Goal: Transaction & Acquisition: Purchase product/service

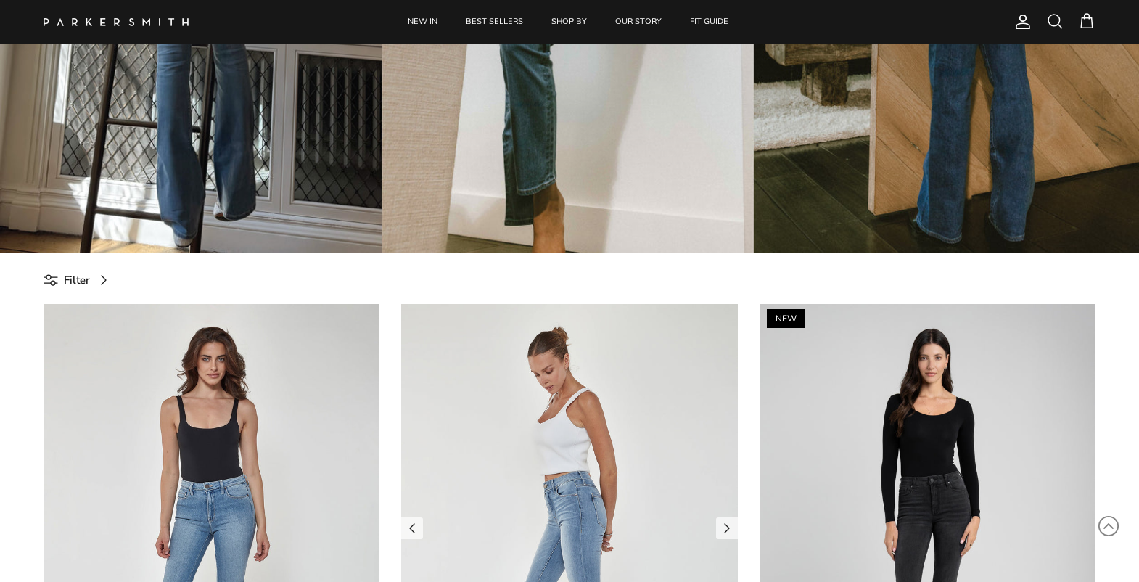
scroll to position [363, 0]
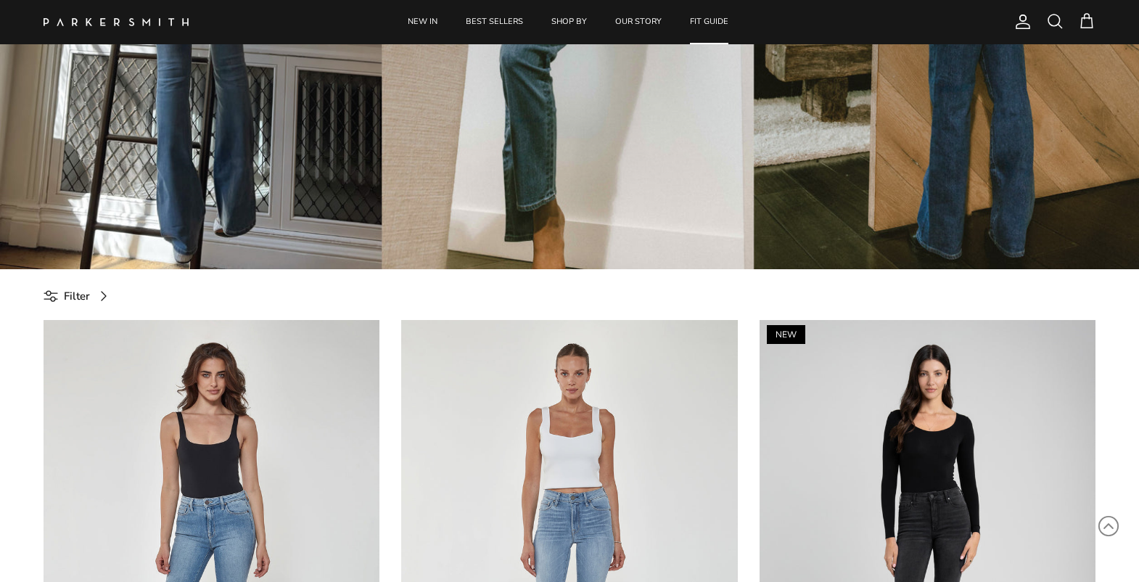
click at [698, 25] on link "FIT GUIDE" at bounding box center [709, 22] width 65 height 44
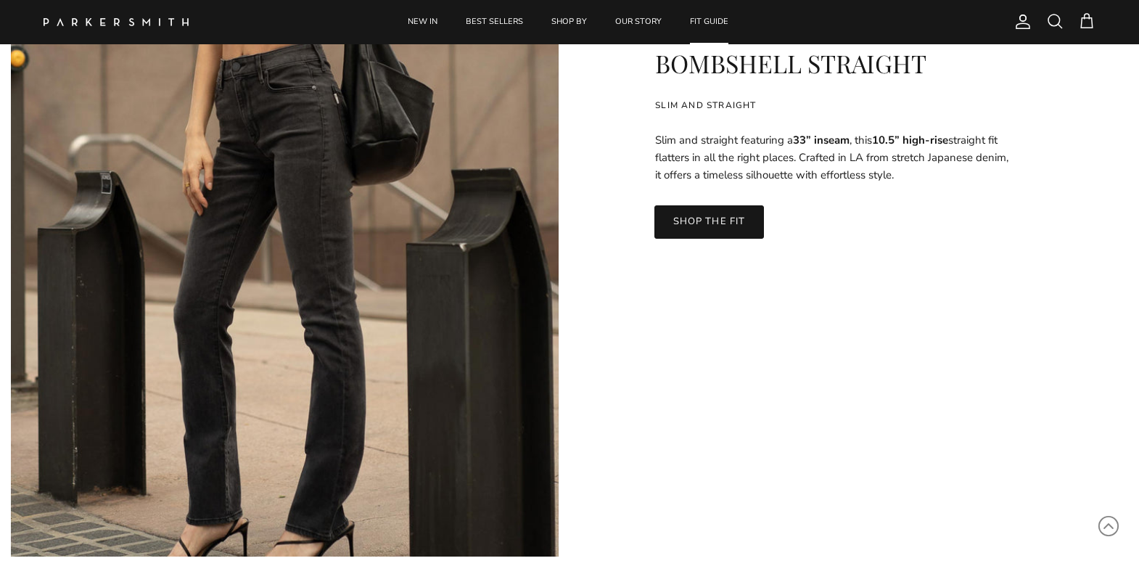
scroll to position [3700, 0]
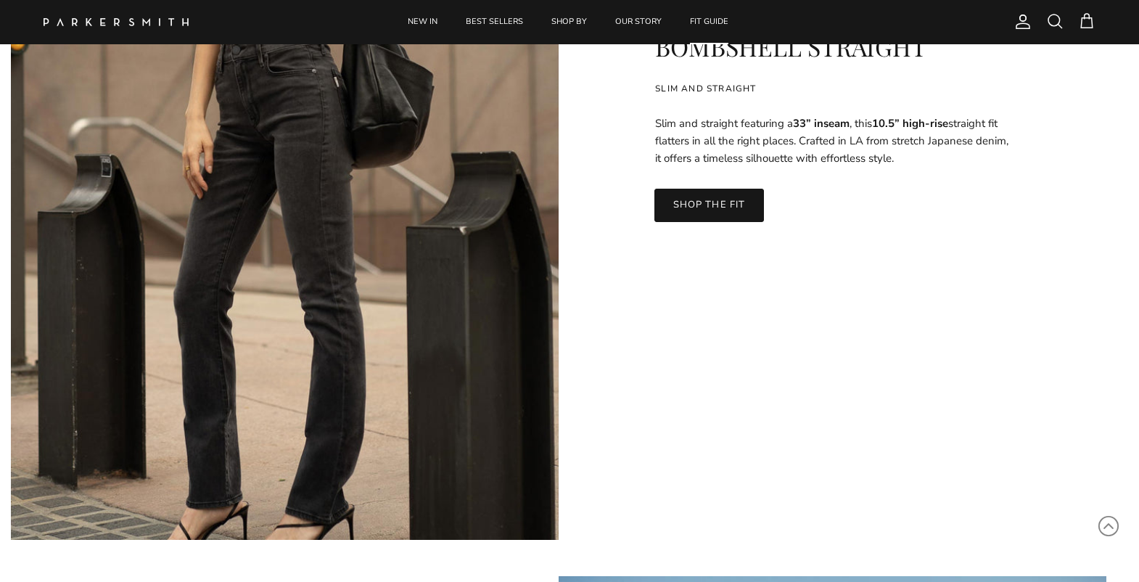
click at [719, 205] on link "SHOP THE FIT" at bounding box center [708, 205] width 109 height 33
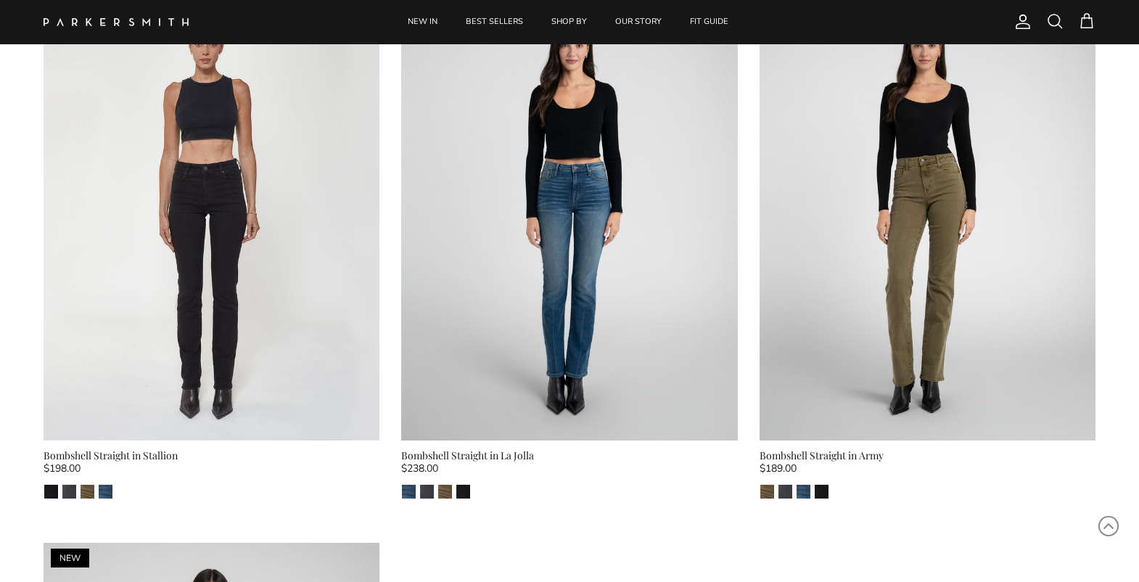
scroll to position [145, 0]
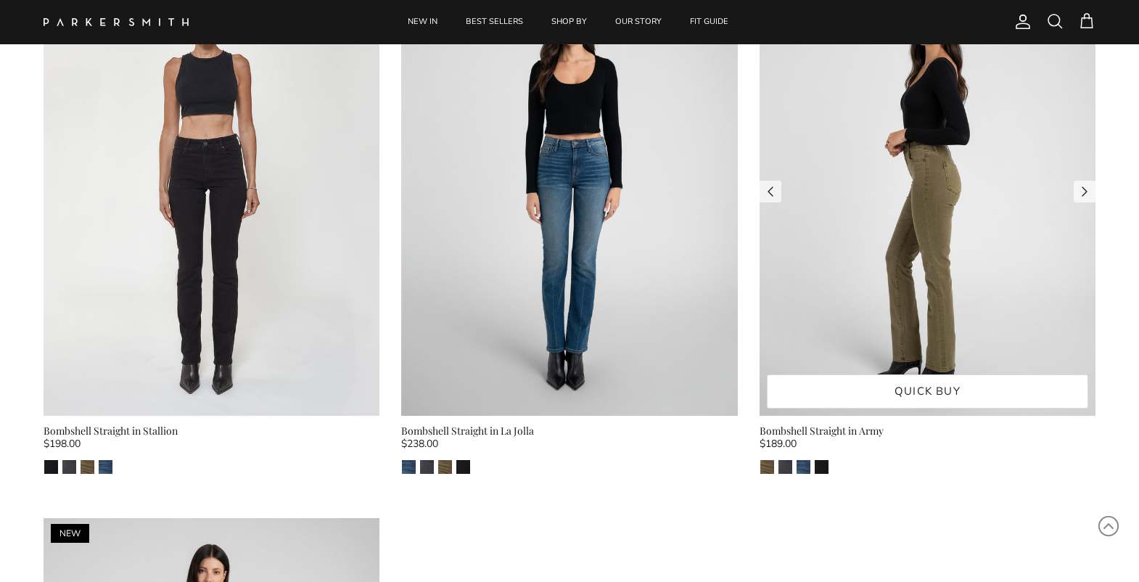
click at [904, 210] on img at bounding box center [928, 192] width 336 height 448
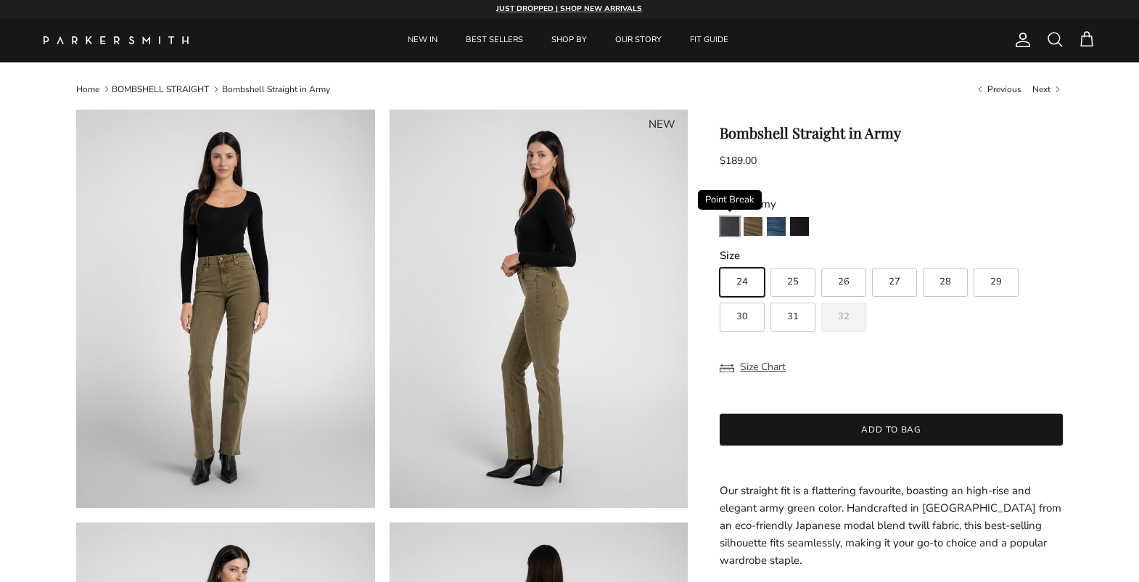
click at [724, 225] on img "Point Break" at bounding box center [729, 226] width 19 height 19
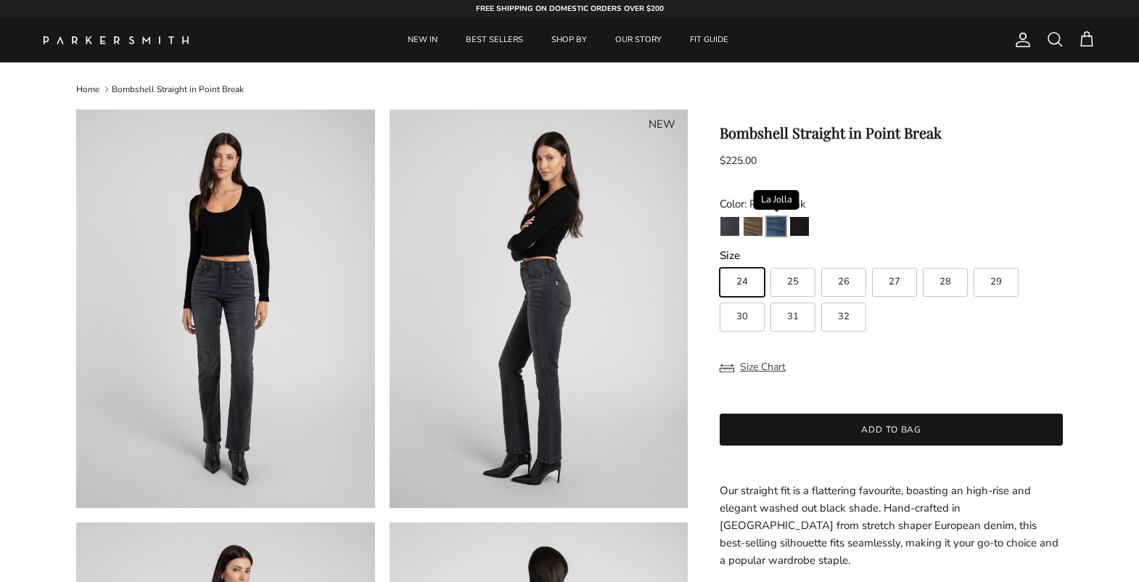
click at [781, 224] on img "La Jolla" at bounding box center [776, 226] width 19 height 19
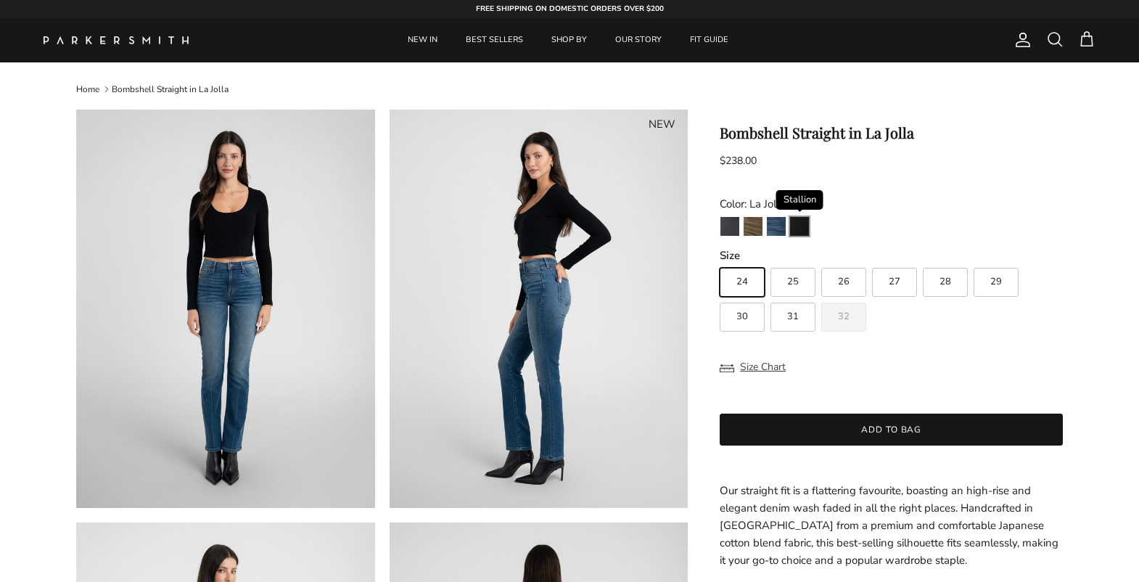
click at [793, 225] on img "Stallion" at bounding box center [799, 226] width 19 height 19
click at [752, 226] on img "Army" at bounding box center [753, 226] width 19 height 19
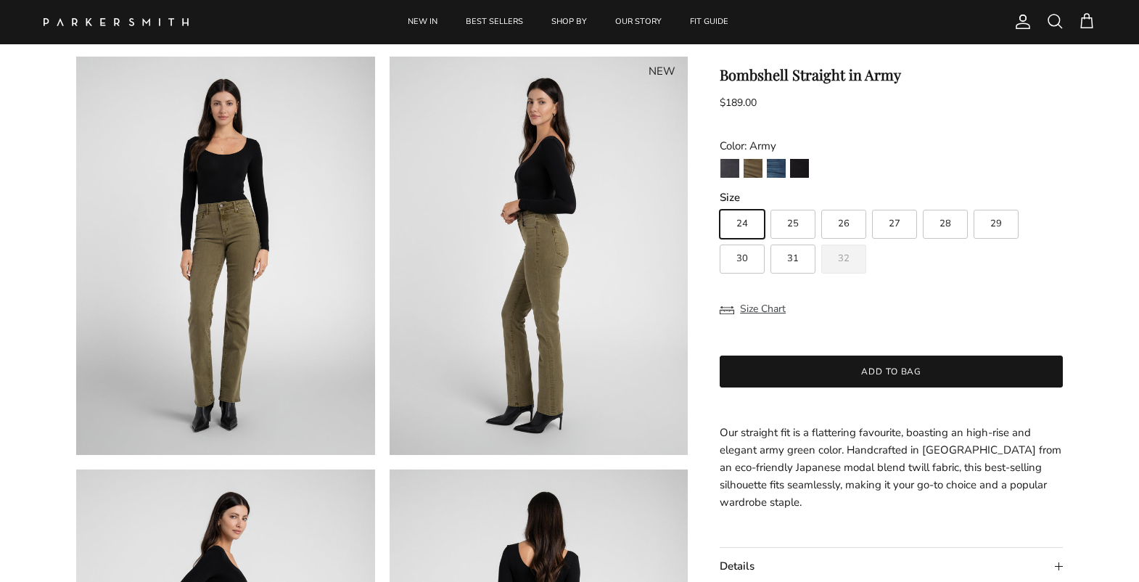
scroll to position [145, 0]
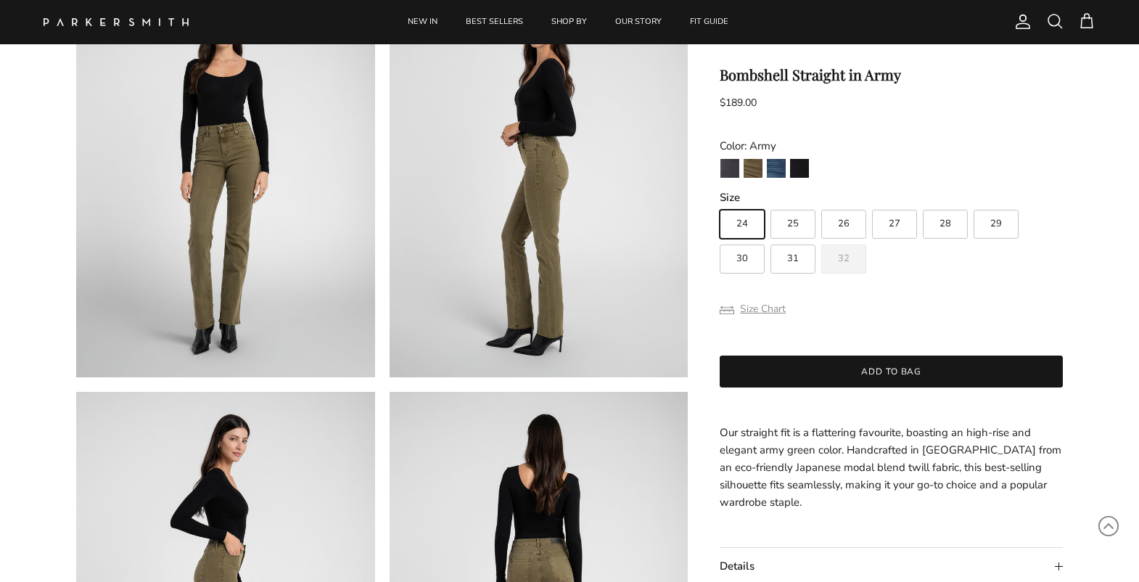
click at [775, 306] on button "Size Chart" at bounding box center [753, 309] width 66 height 28
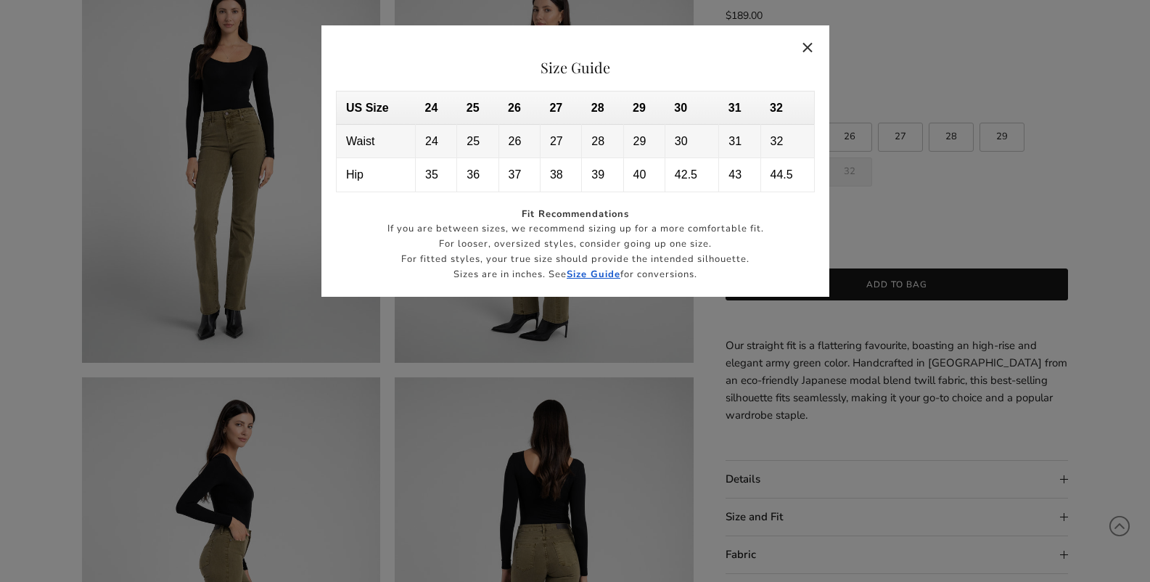
click at [805, 44] on button "Close" at bounding box center [807, 46] width 33 height 33
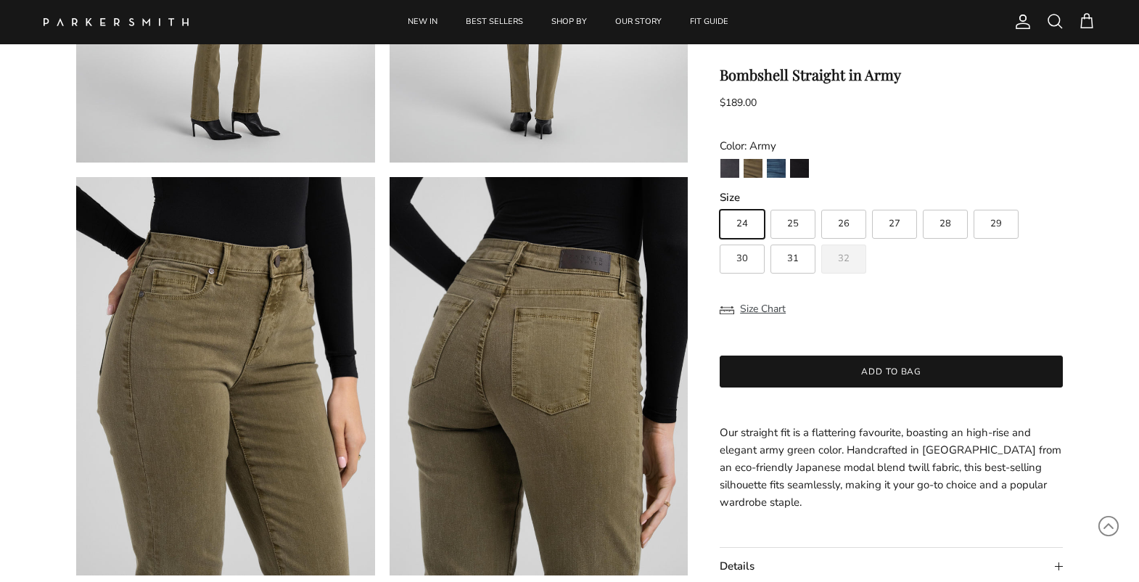
scroll to position [798, 0]
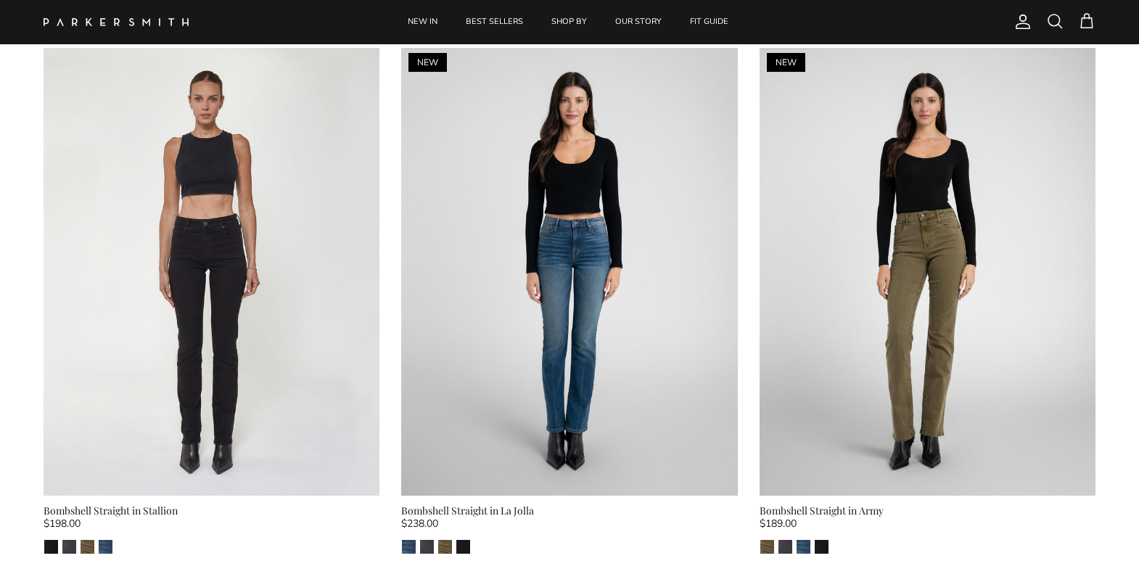
scroll to position [145, 0]
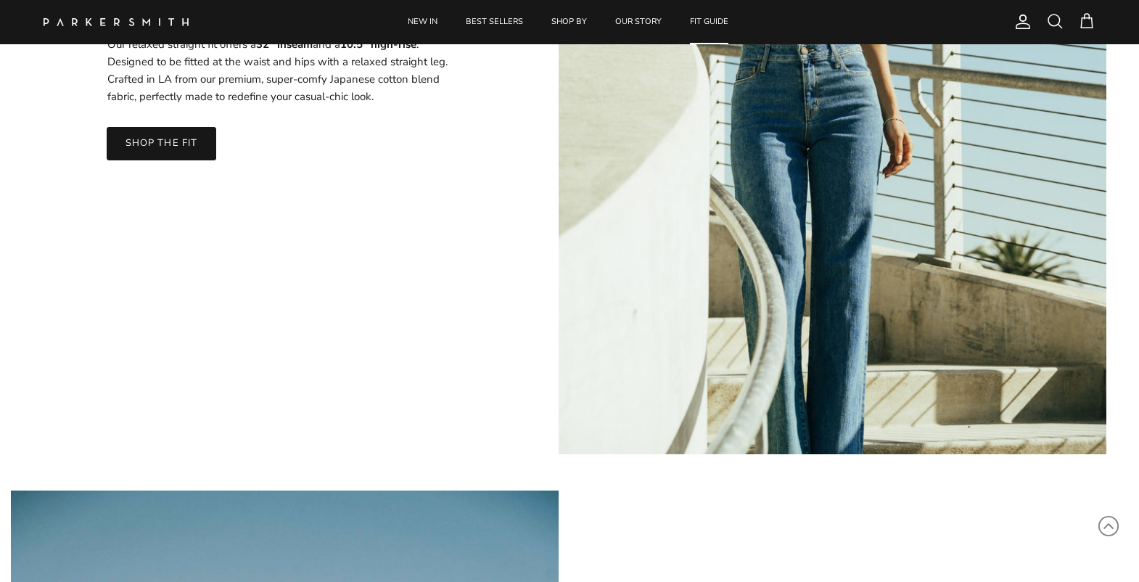
scroll to position [4570, 0]
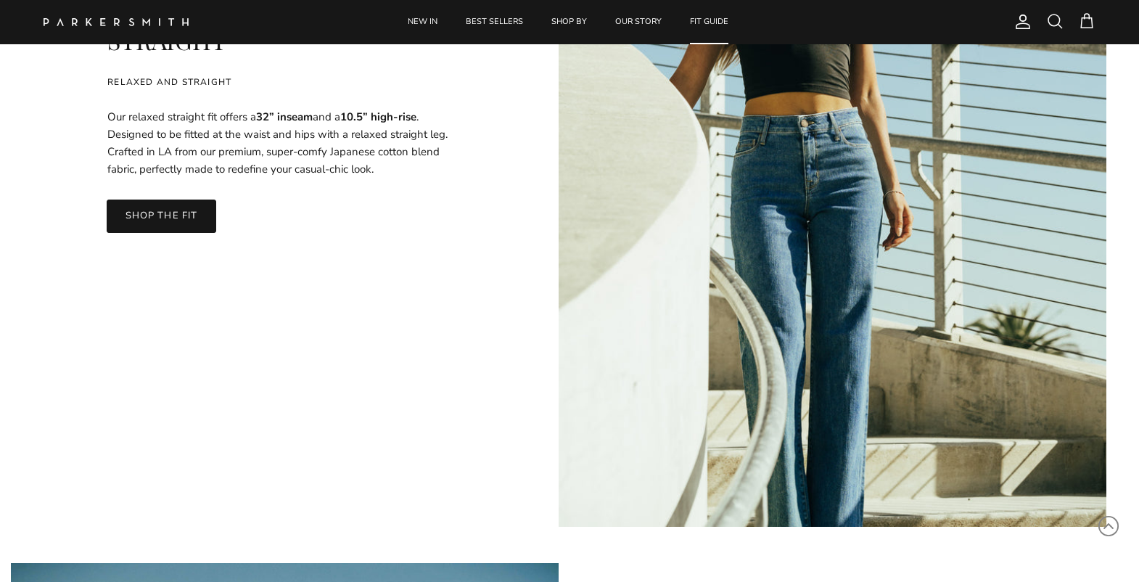
click at [144, 220] on link "SHOP THE FIT" at bounding box center [161, 215] width 109 height 33
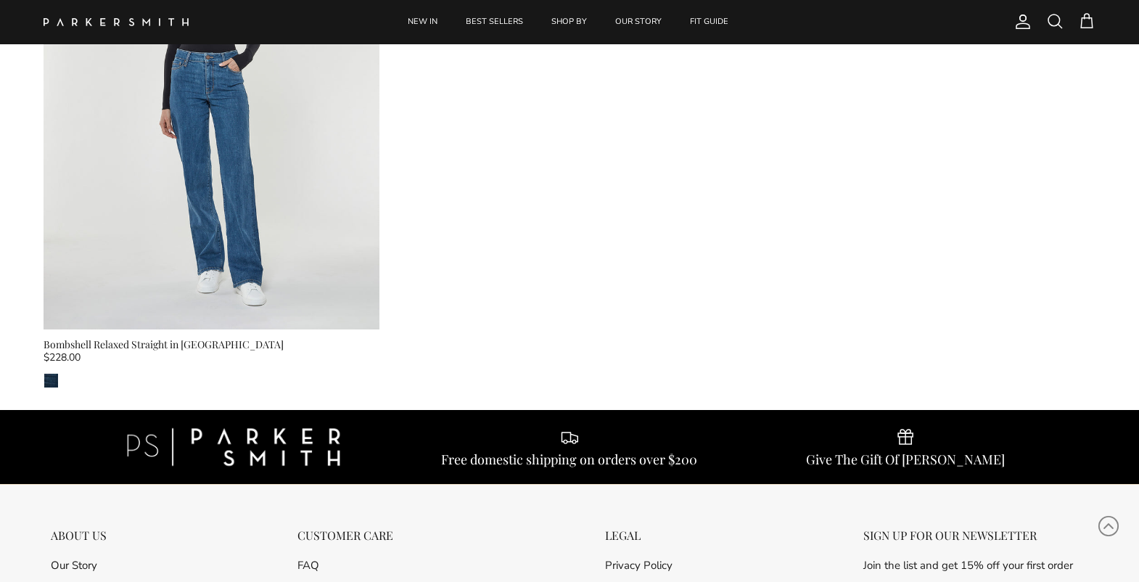
scroll to position [290, 0]
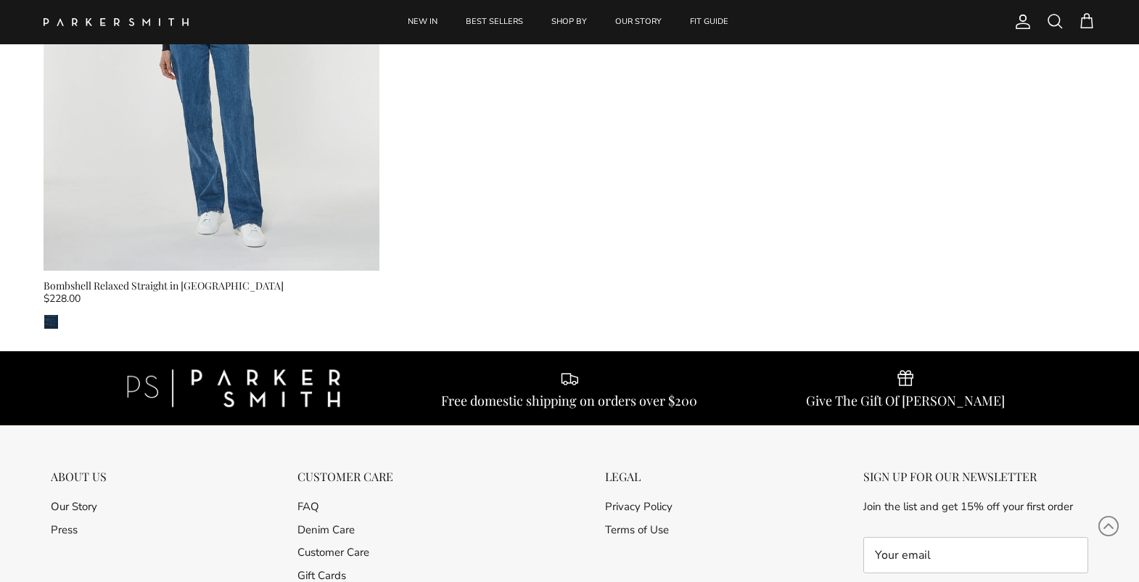
click at [113, 284] on div "Bombshell Relaxed Straight in Pacific" at bounding box center [212, 286] width 336 height 16
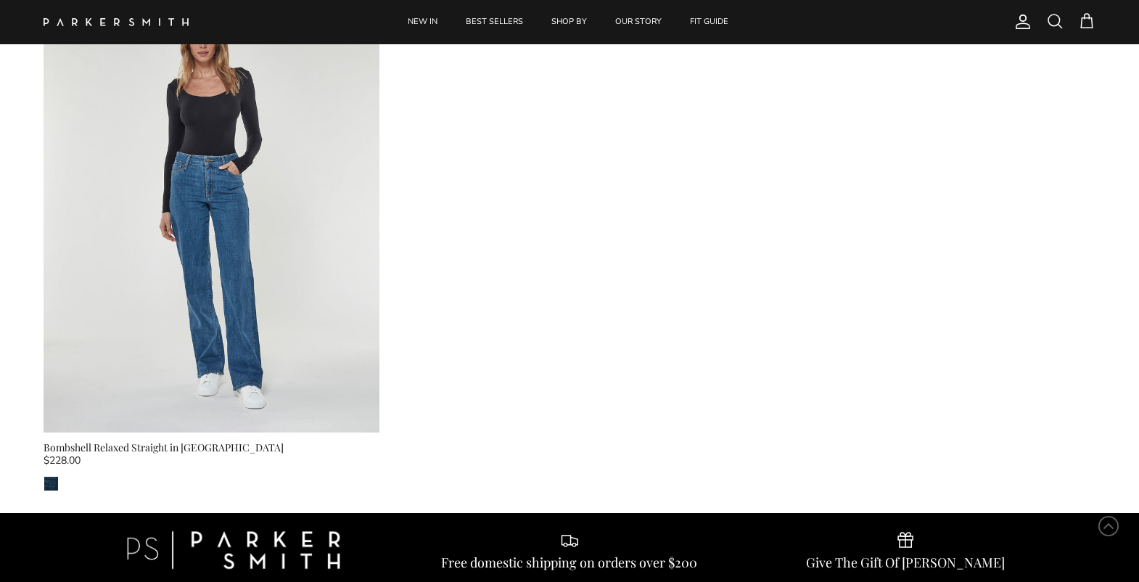
scroll to position [0, 0]
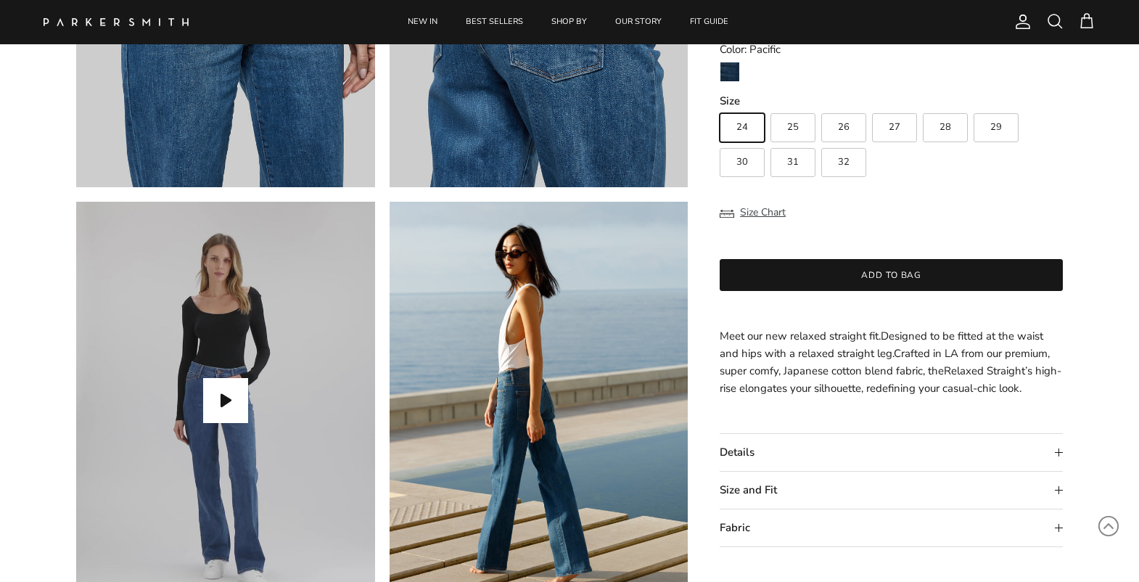
scroll to position [1233, 0]
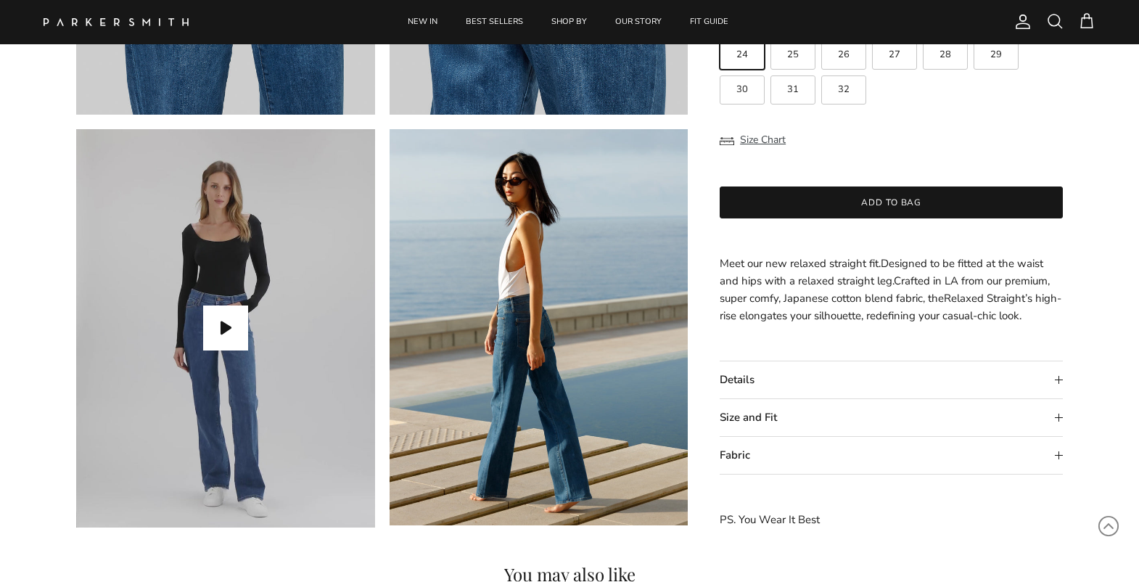
click at [782, 416] on summary "Size and Fit" at bounding box center [891, 418] width 343 height 37
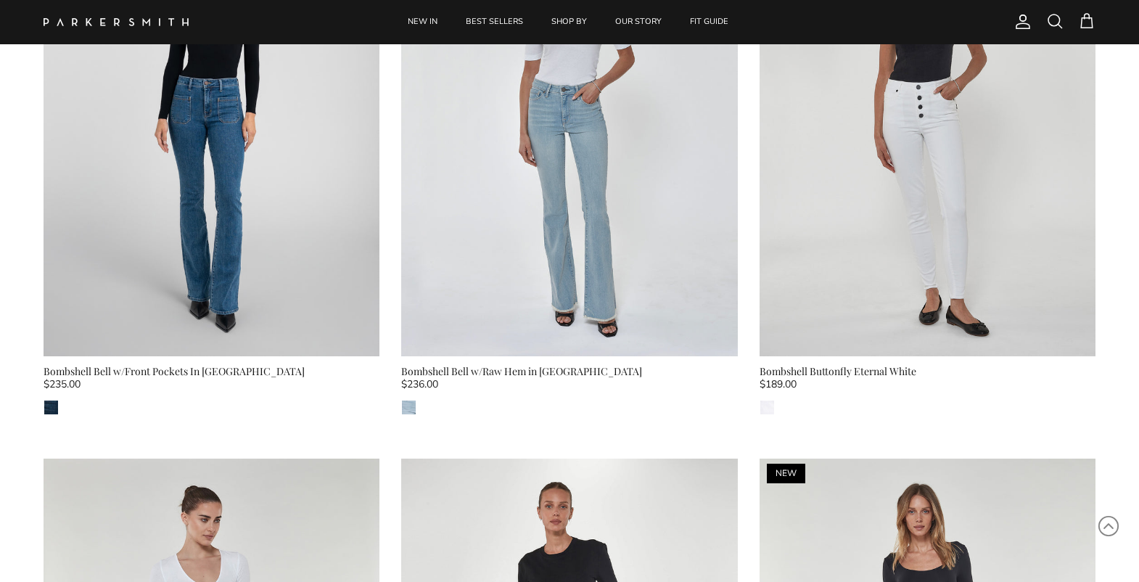
scroll to position [1886, 0]
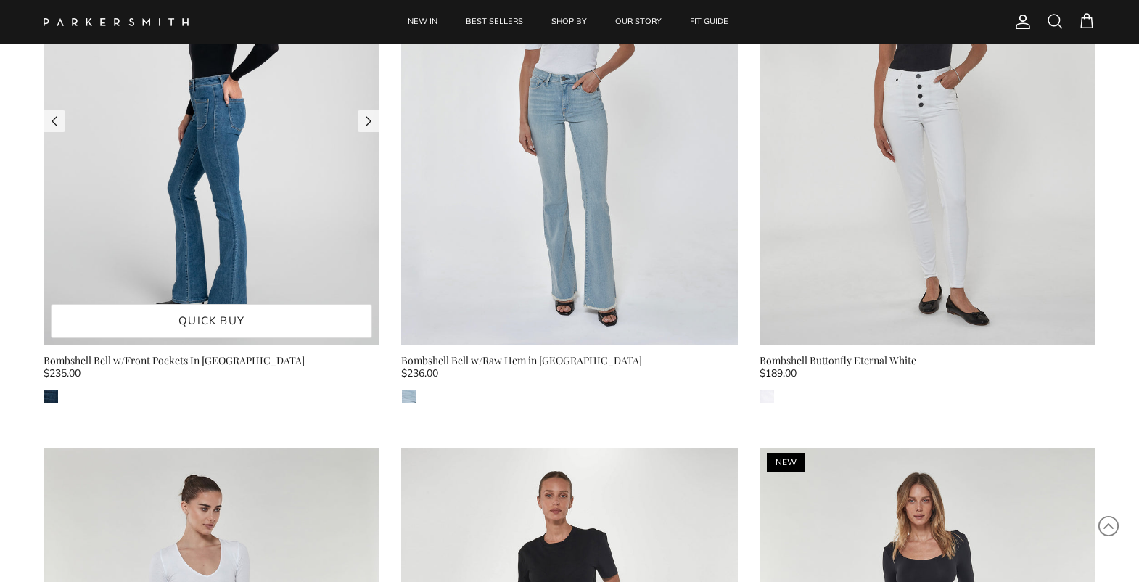
click at [186, 224] on img at bounding box center [212, 121] width 336 height 448
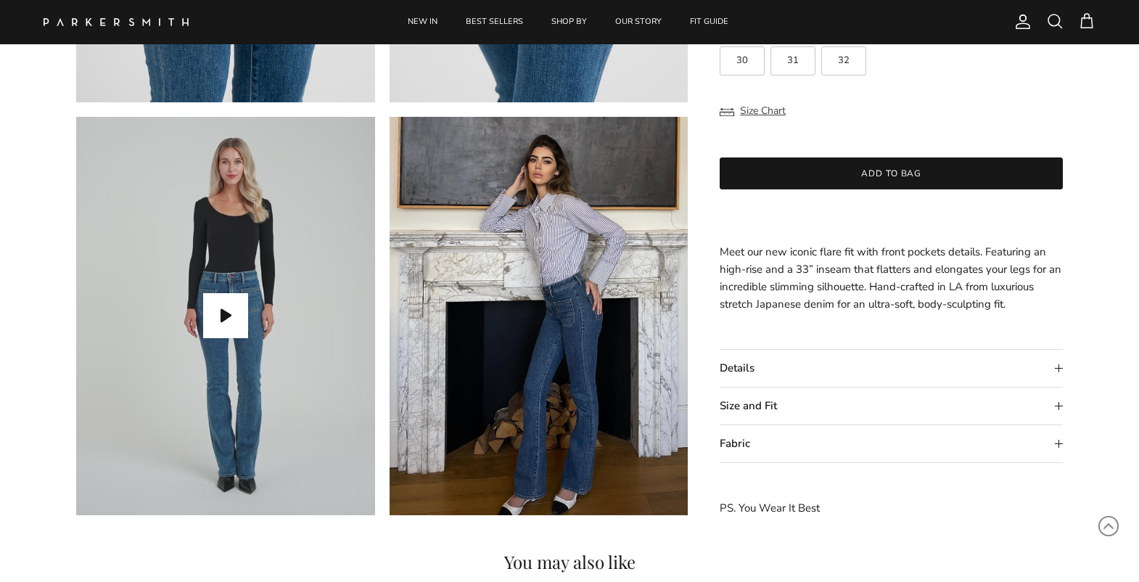
scroll to position [1233, 0]
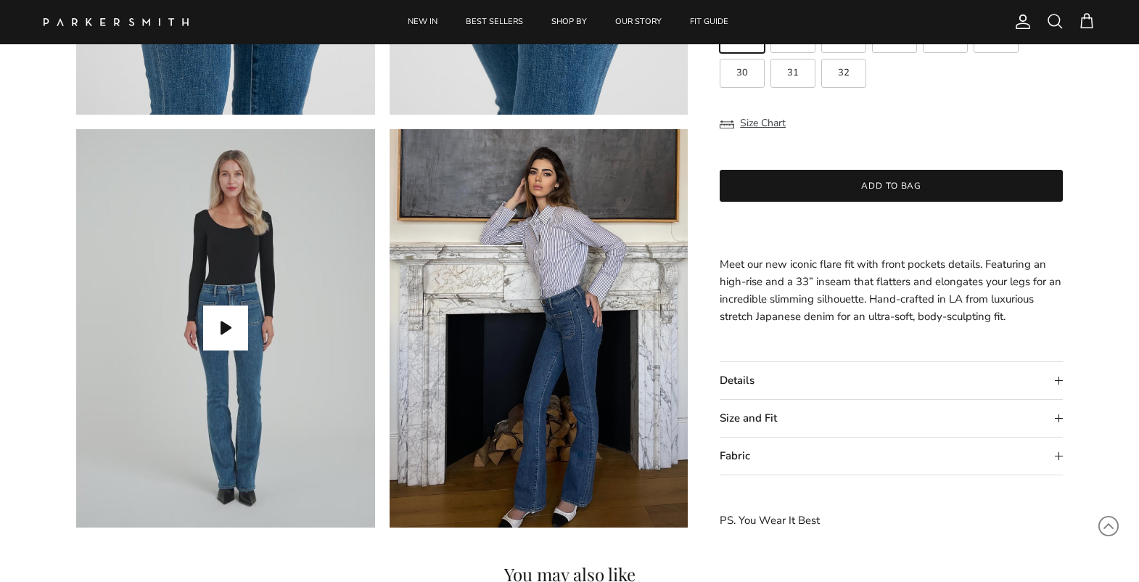
click at [739, 416] on summary "Size and Fit" at bounding box center [891, 418] width 343 height 37
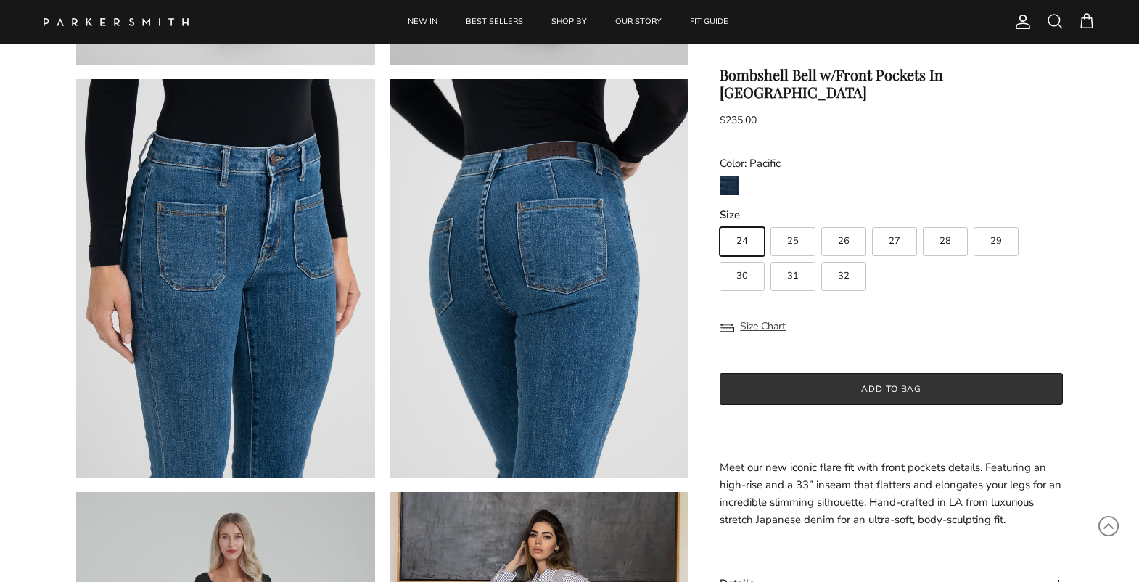
scroll to position [798, 0]
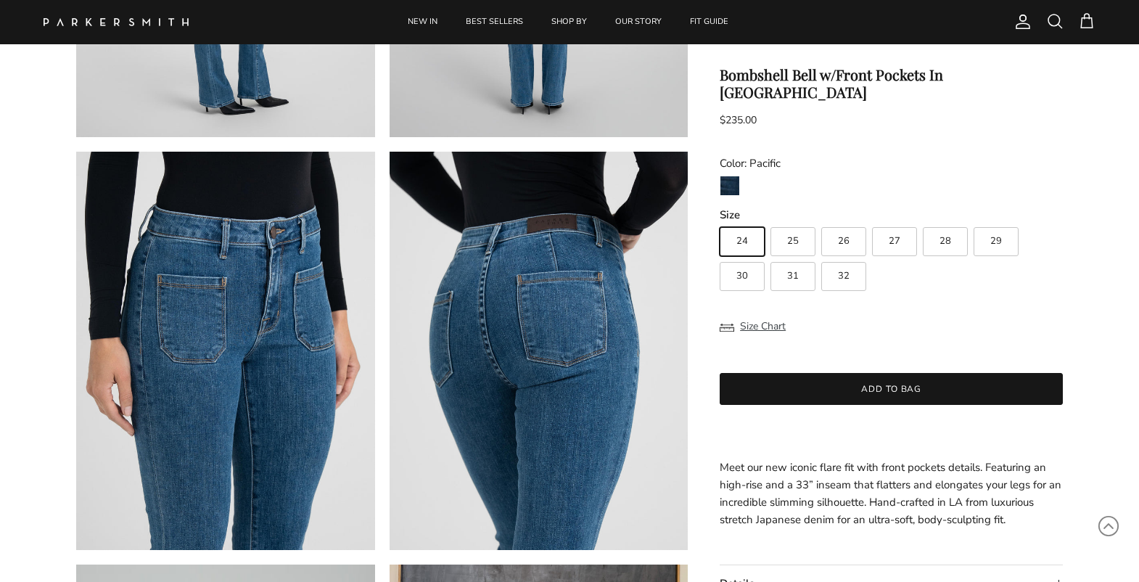
click at [849, 263] on label "32" at bounding box center [843, 276] width 45 height 29
click at [720, 221] on input "32" at bounding box center [719, 221] width 1 height 1
radio input "true"
